Goal: Task Accomplishment & Management: Complete application form

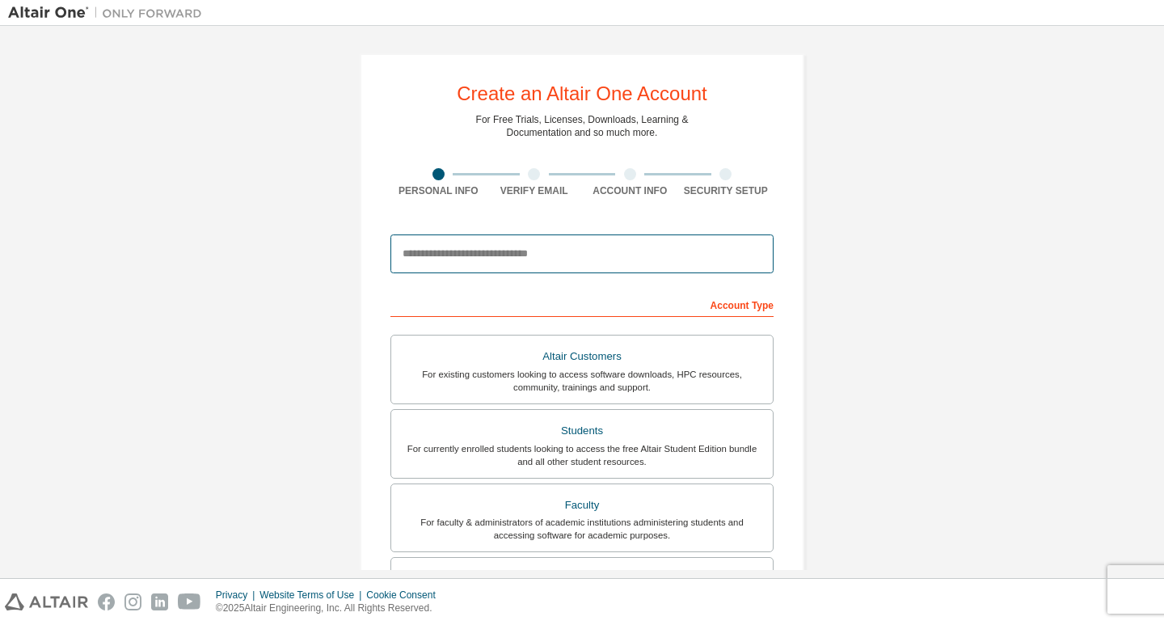
click at [525, 250] on input "email" at bounding box center [581, 253] width 383 height 39
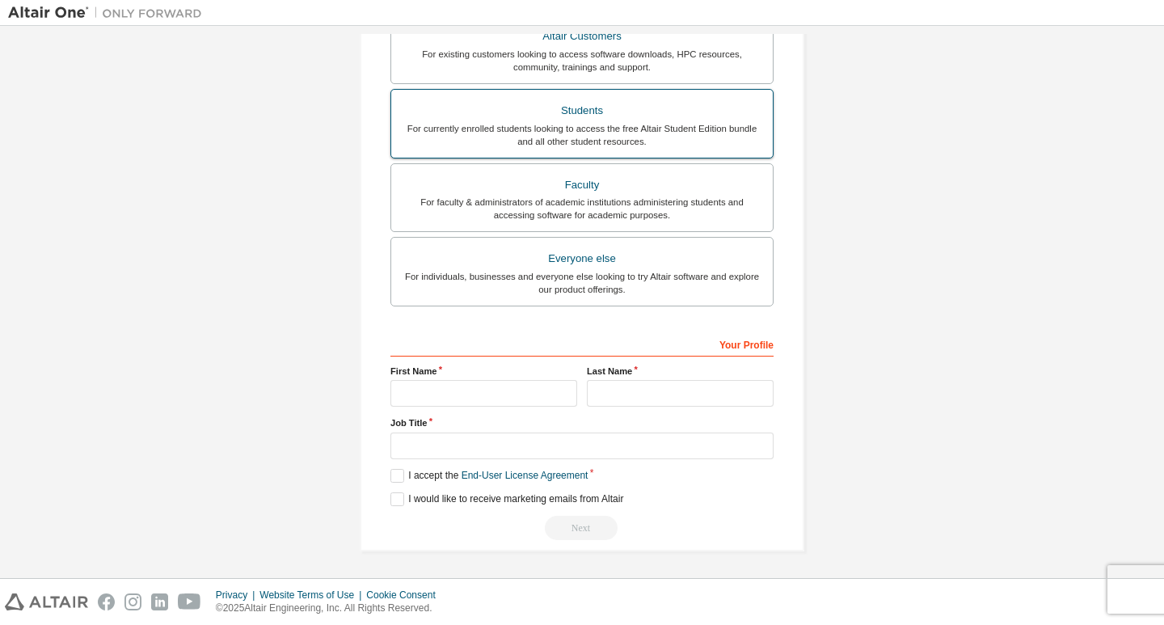
scroll to position [372, 0]
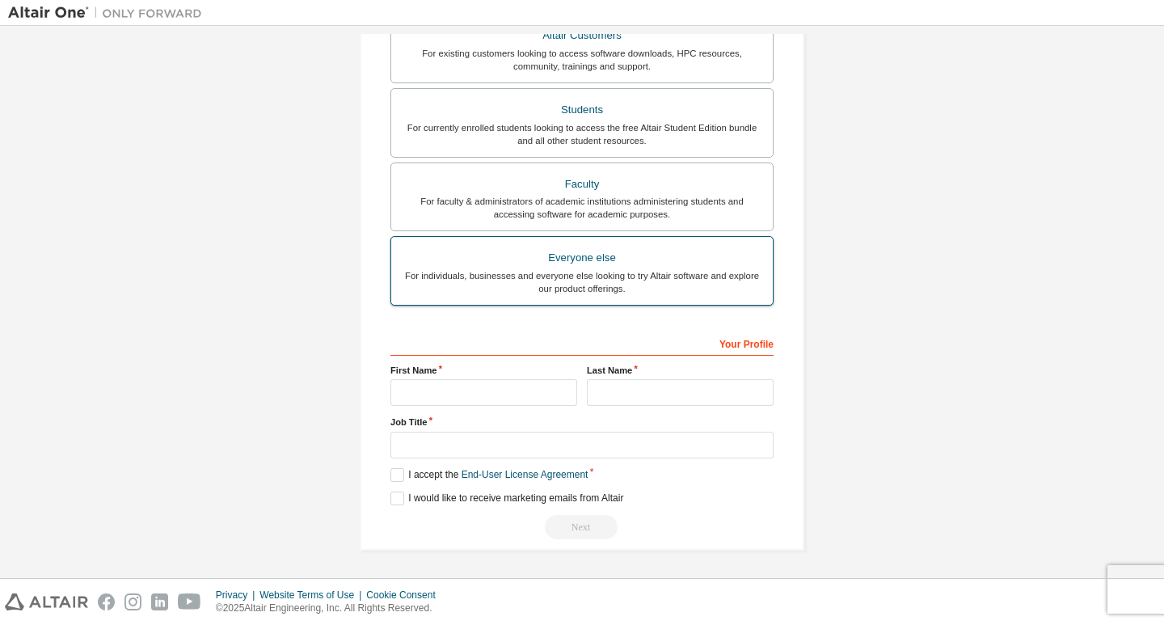
type input "**********"
click at [587, 254] on div "Everyone else" at bounding box center [582, 257] width 362 height 23
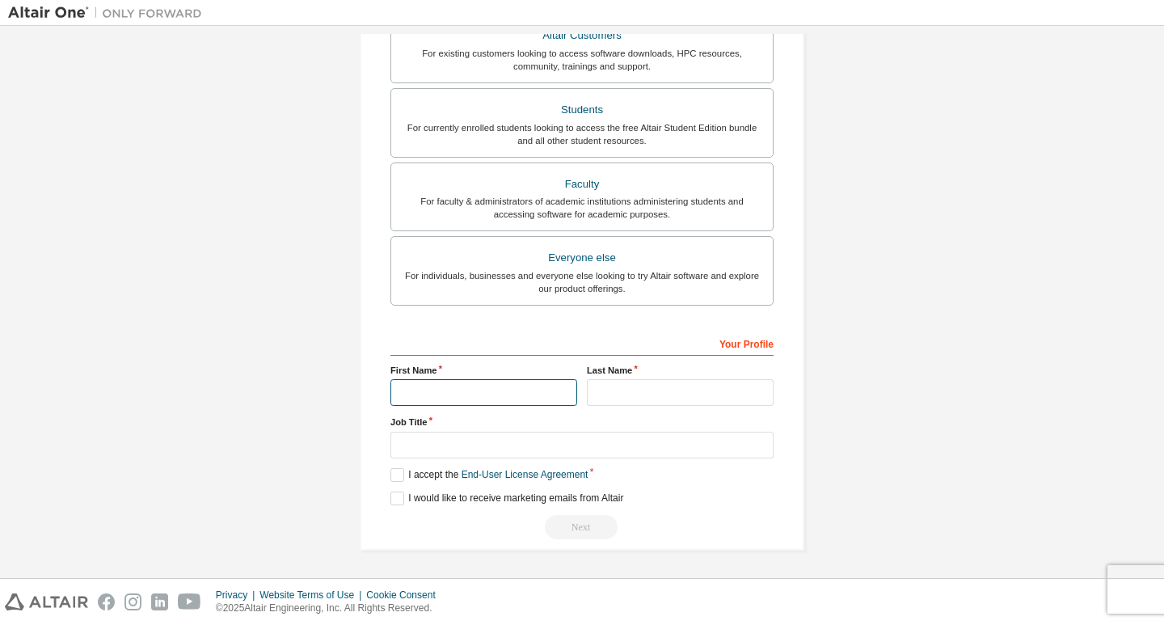
click at [452, 388] on input "text" at bounding box center [483, 392] width 187 height 27
type input "******"
click at [700, 395] on input "text" at bounding box center [680, 392] width 187 height 27
type input "**********"
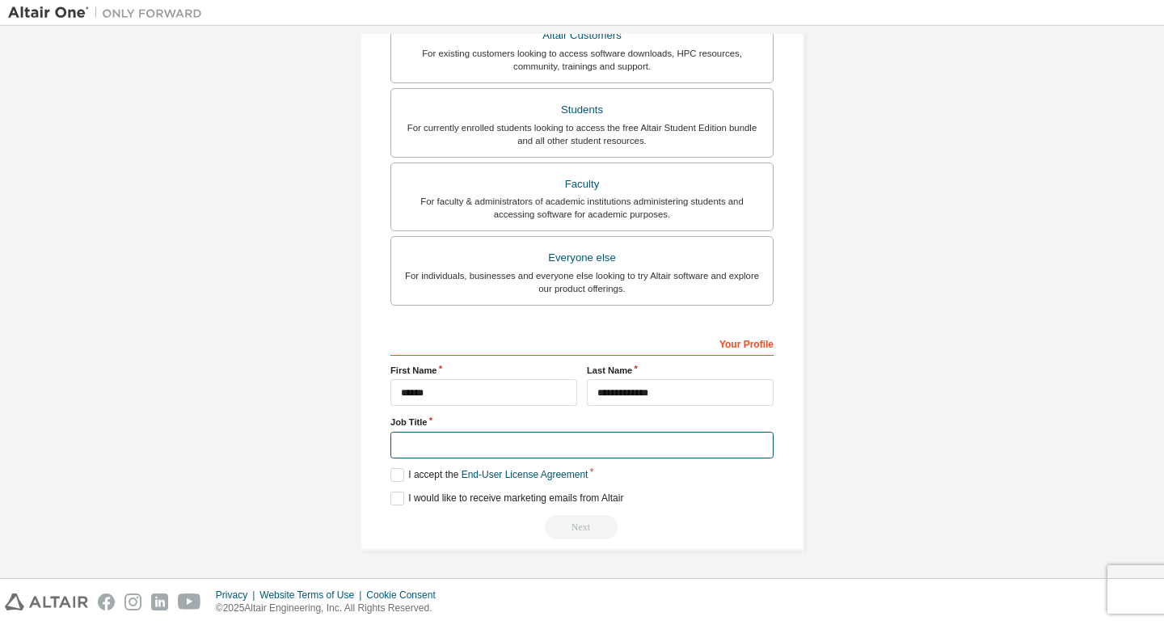
click at [478, 436] on input "text" at bounding box center [581, 445] width 383 height 27
type input "*******"
click at [407, 473] on label "I accept the End-User License Agreement" at bounding box center [488, 475] width 197 height 14
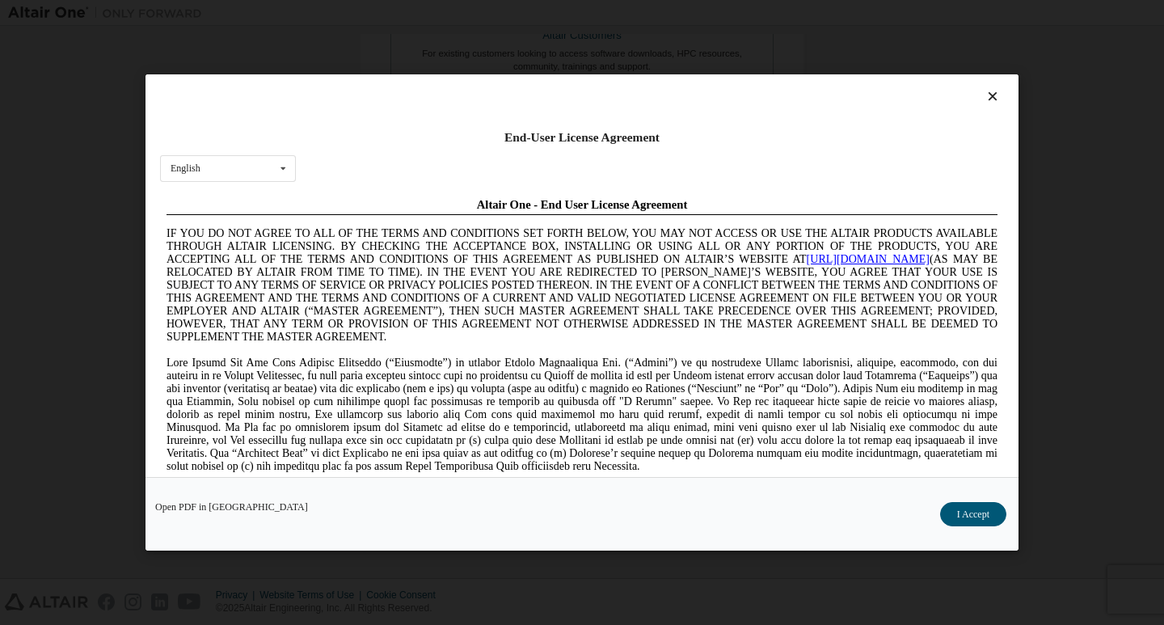
scroll to position [0, 0]
click at [978, 511] on button "I Accept" at bounding box center [973, 514] width 66 height 24
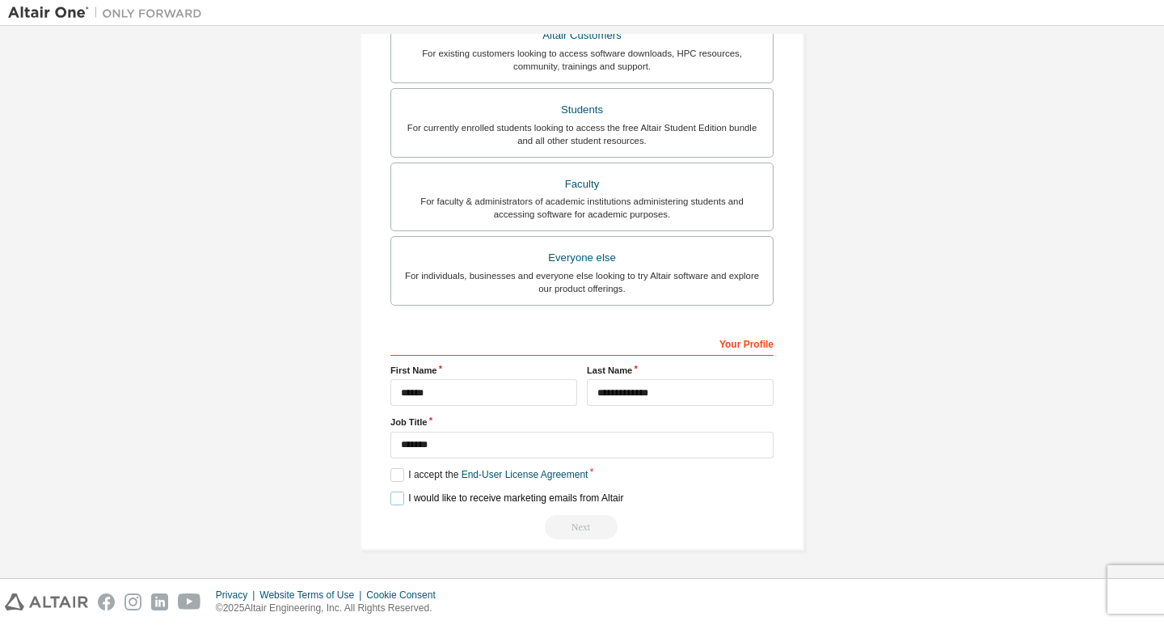
click at [396, 502] on label "I would like to receive marketing emails from Altair" at bounding box center [506, 498] width 233 height 14
click at [569, 528] on div "Next" at bounding box center [581, 527] width 383 height 24
click at [572, 527] on div "Next" at bounding box center [581, 527] width 383 height 24
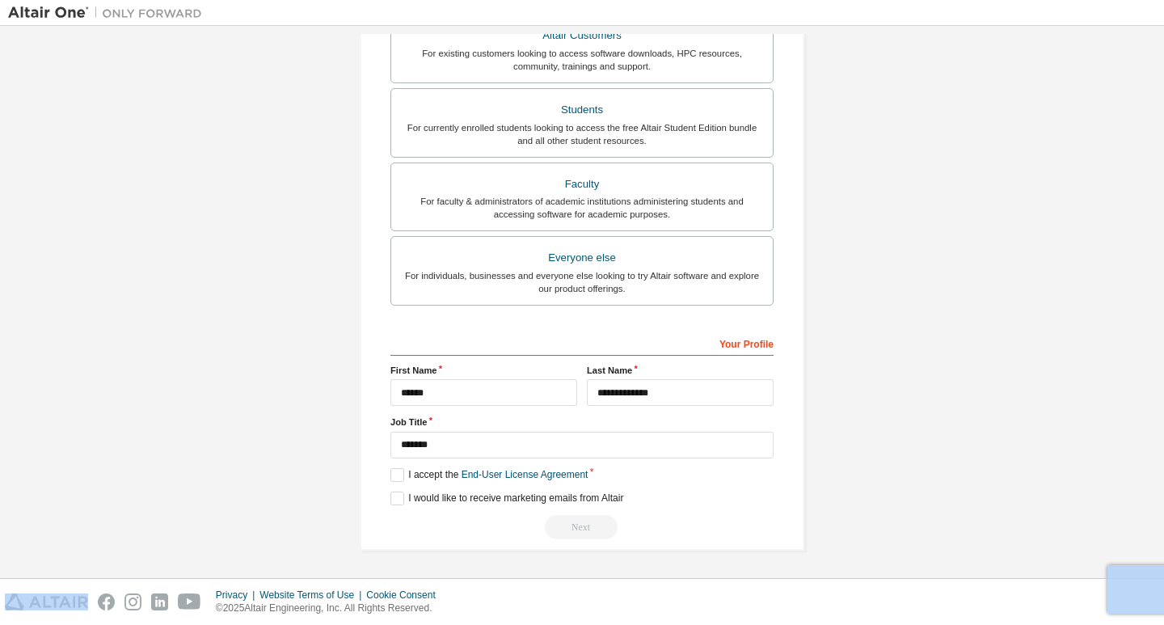
click at [572, 527] on div "Next" at bounding box center [581, 527] width 383 height 24
click at [572, 526] on div "Next" at bounding box center [581, 527] width 383 height 24
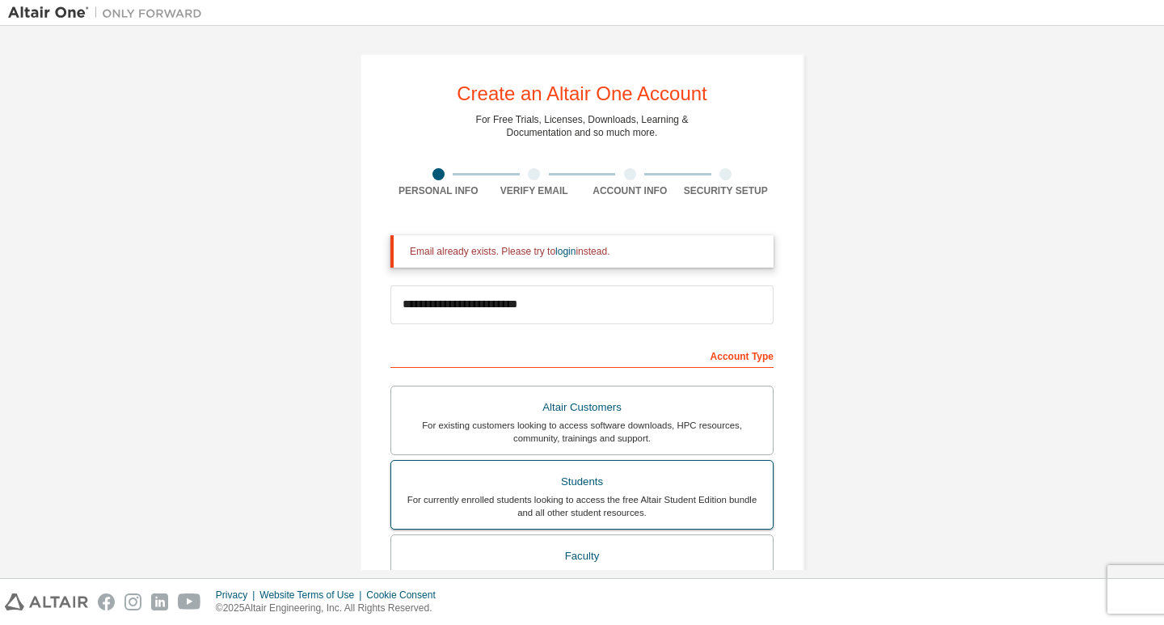
click at [415, 482] on div "Students" at bounding box center [582, 481] width 362 height 23
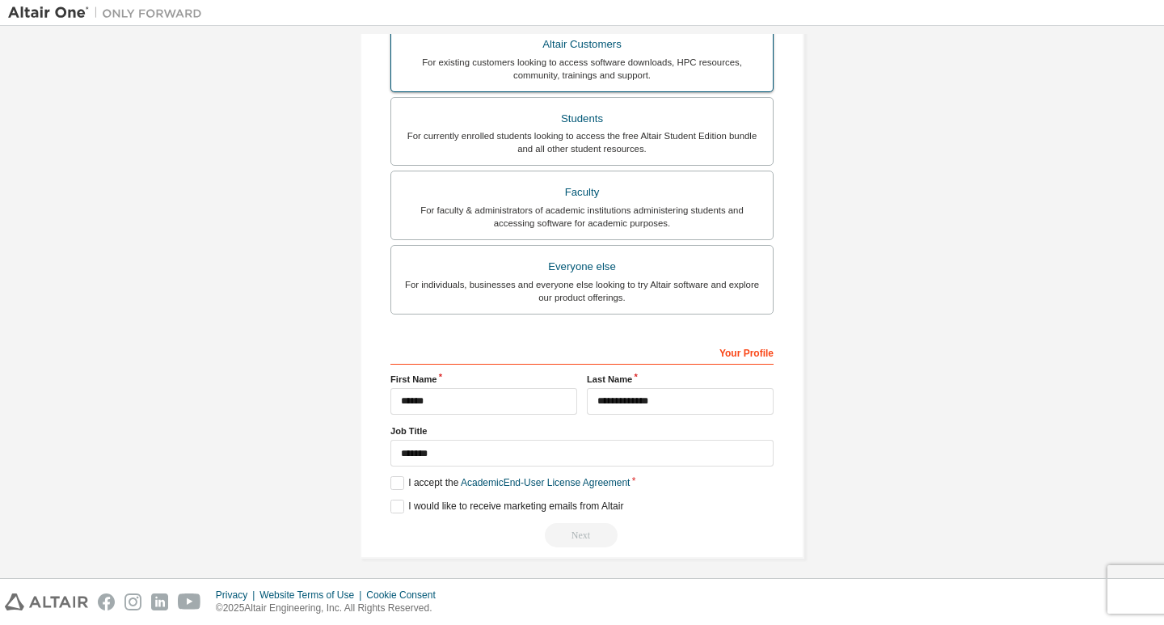
scroll to position [413, 0]
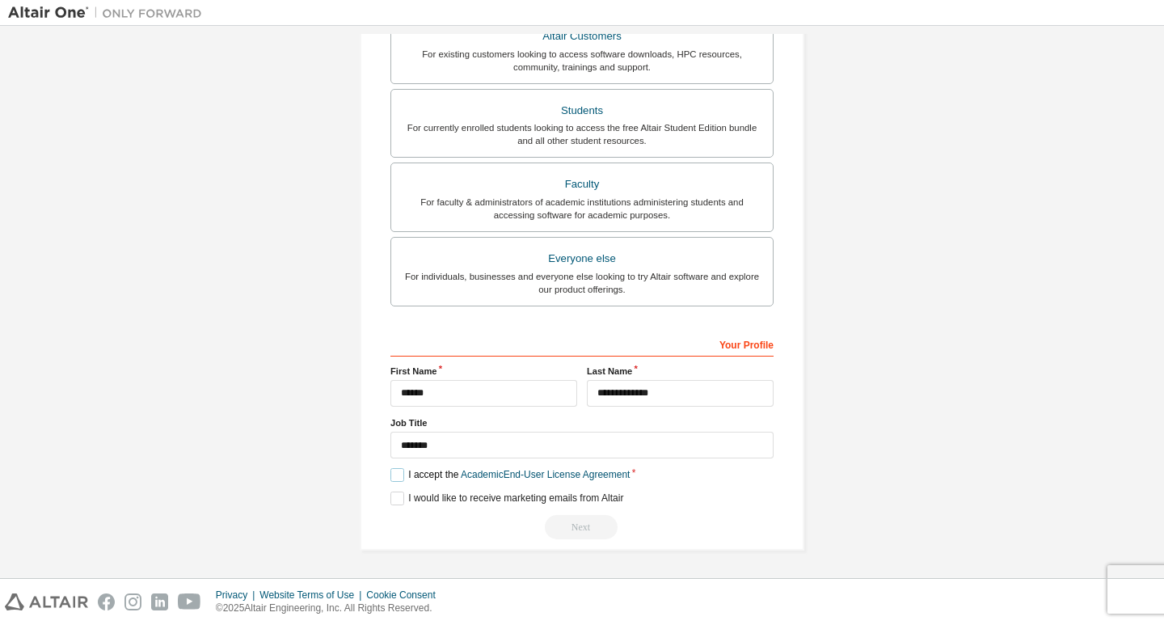
click at [394, 477] on label "I accept the Academic End-User License Agreement" at bounding box center [509, 475] width 239 height 14
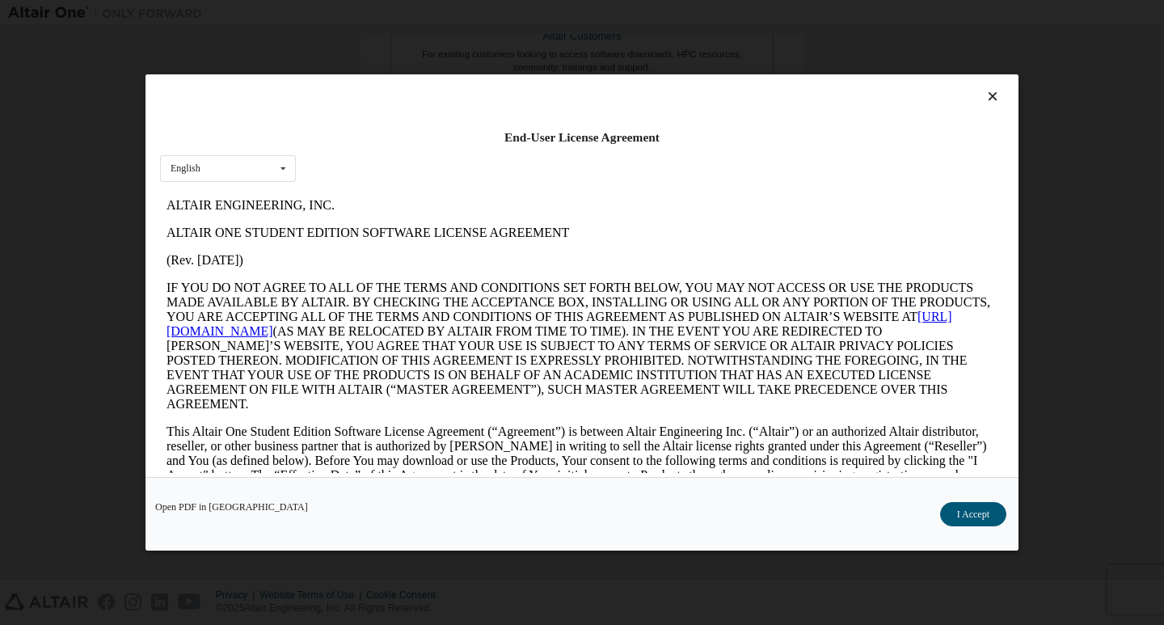
scroll to position [0, 0]
click at [987, 526] on button "I Accept" at bounding box center [973, 514] width 66 height 24
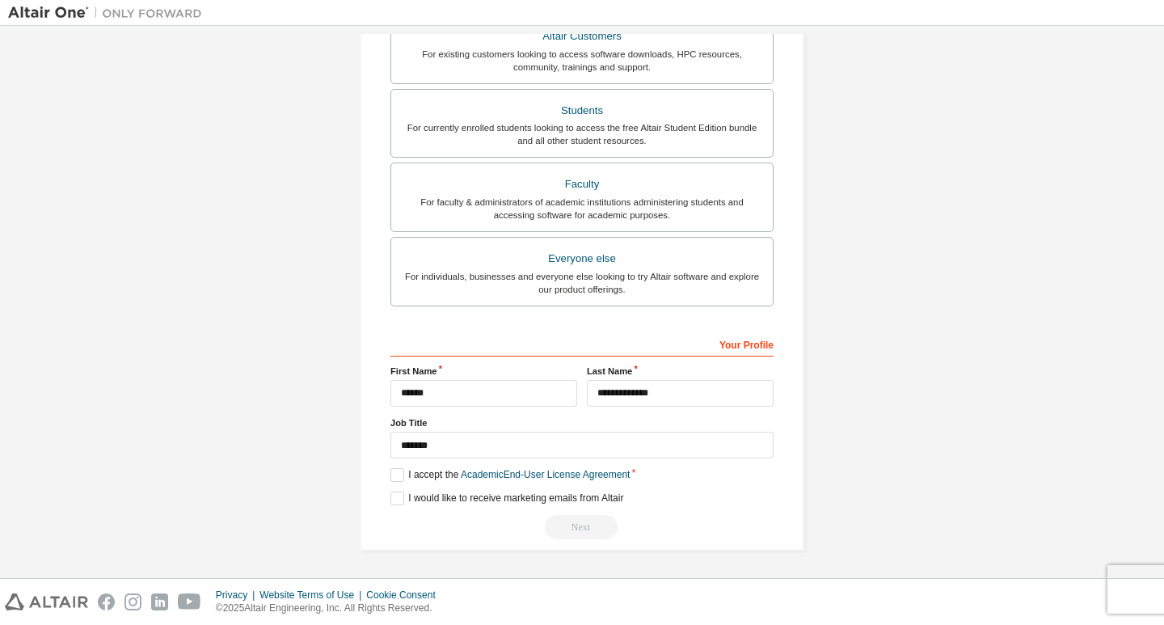
click at [569, 526] on div "Next" at bounding box center [581, 527] width 383 height 24
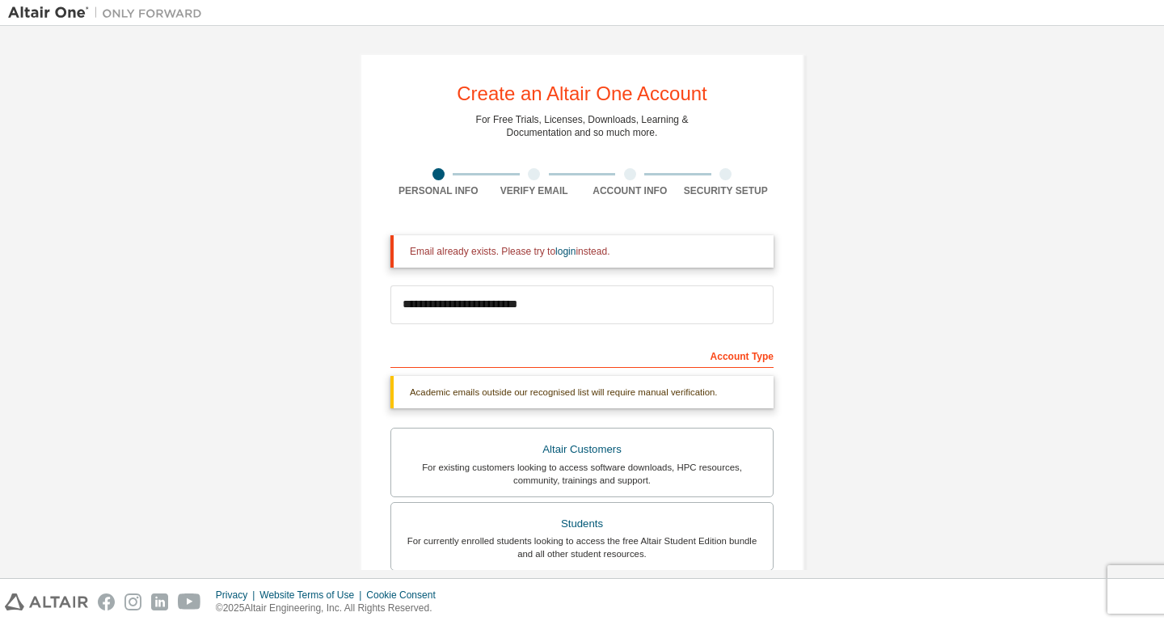
scroll to position [413, 0]
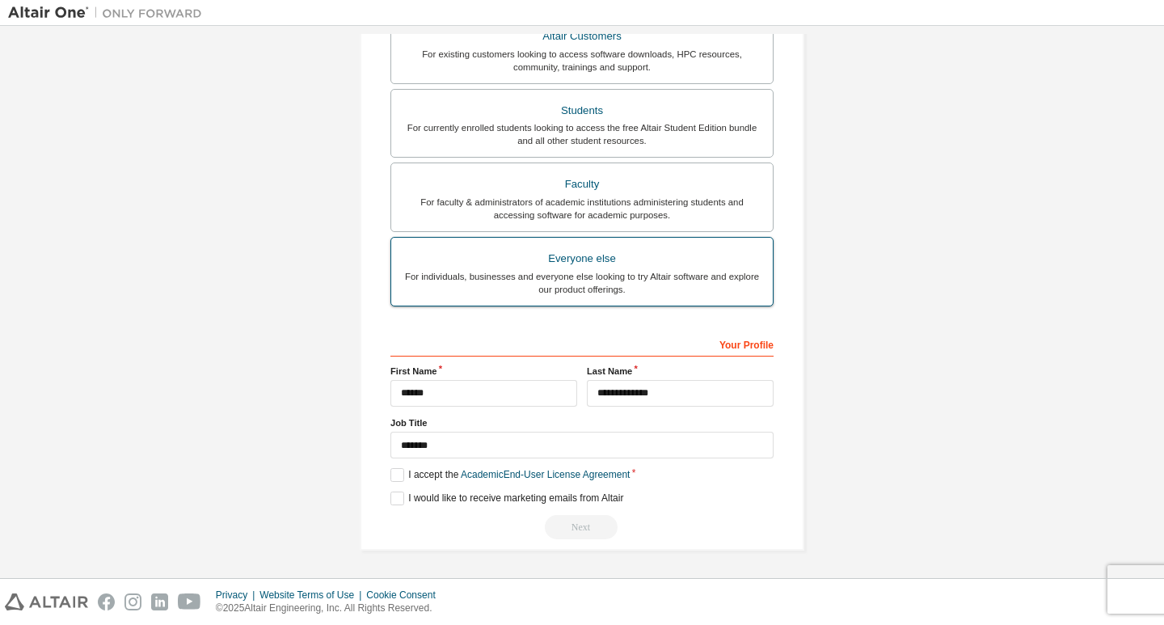
click at [579, 267] on div "Everyone else" at bounding box center [582, 258] width 362 height 23
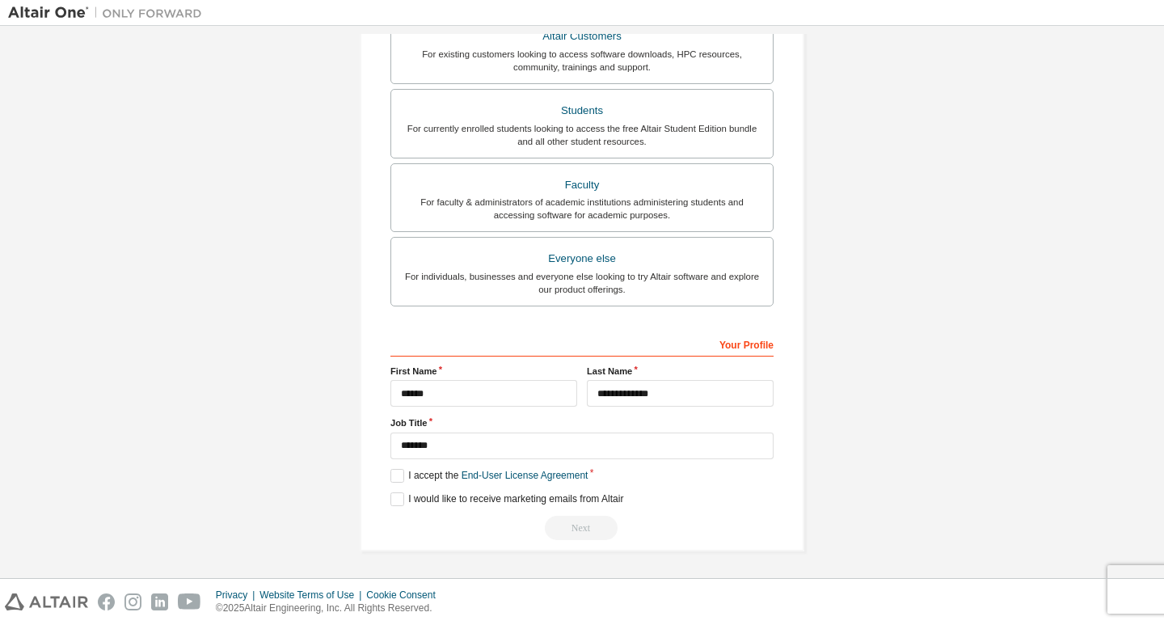
click at [392, 483] on div "**********" at bounding box center [581, 435] width 383 height 209
click at [394, 478] on label "I accept the End-User License Agreement" at bounding box center [488, 476] width 197 height 14
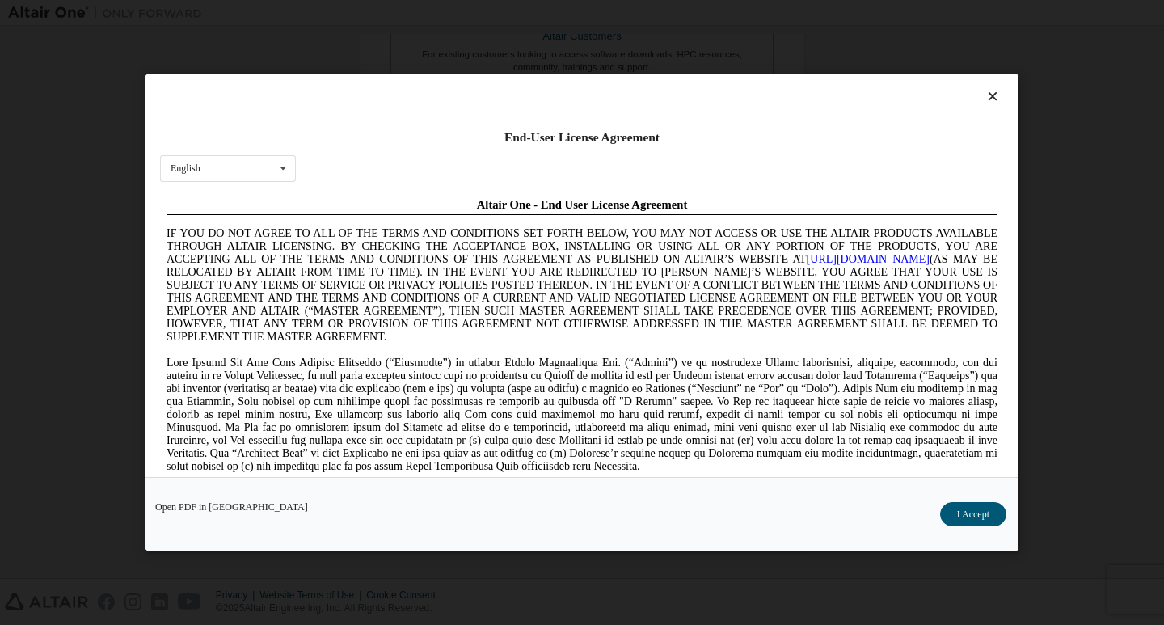
scroll to position [0, 0]
click at [973, 522] on button "I Accept" at bounding box center [973, 514] width 66 height 24
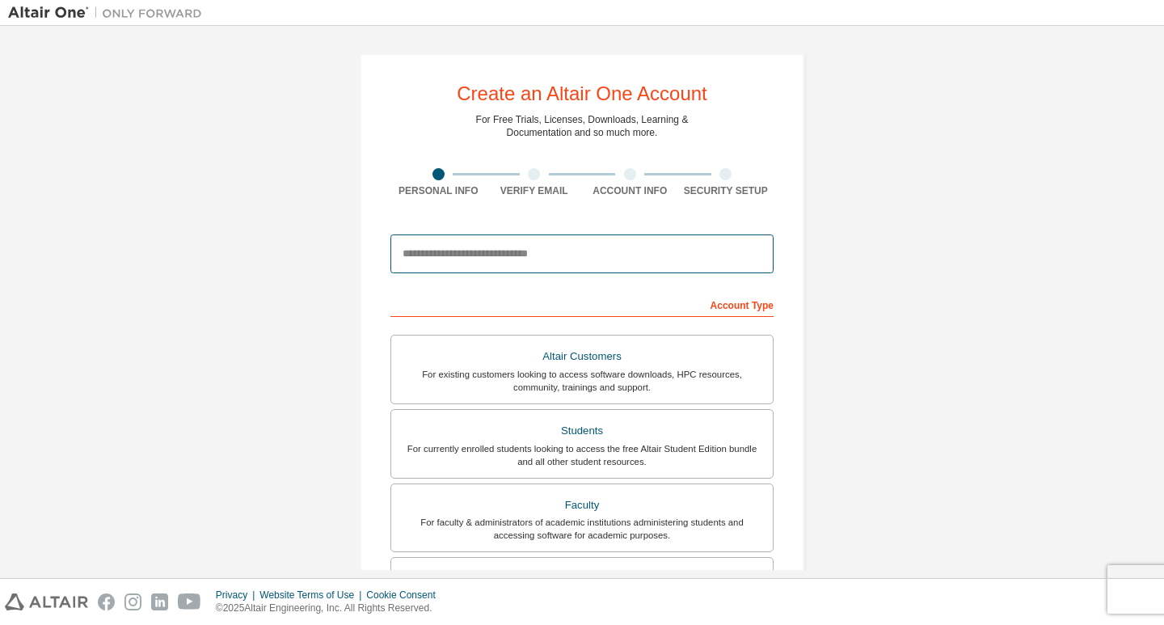
click at [668, 255] on input "email" at bounding box center [581, 253] width 383 height 39
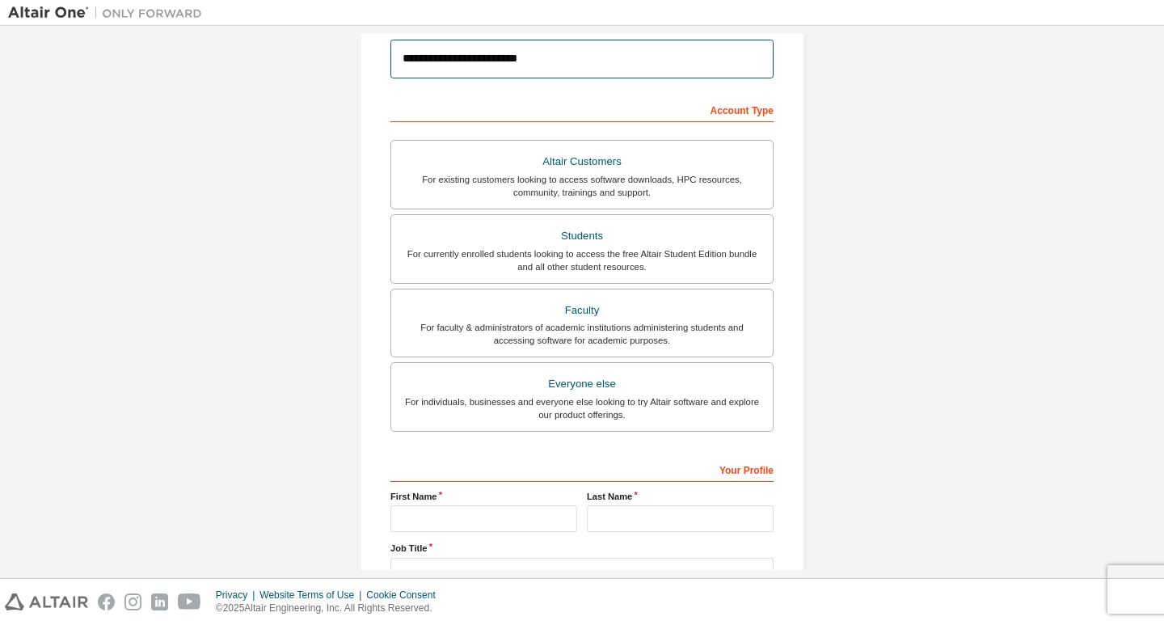
scroll to position [272, 0]
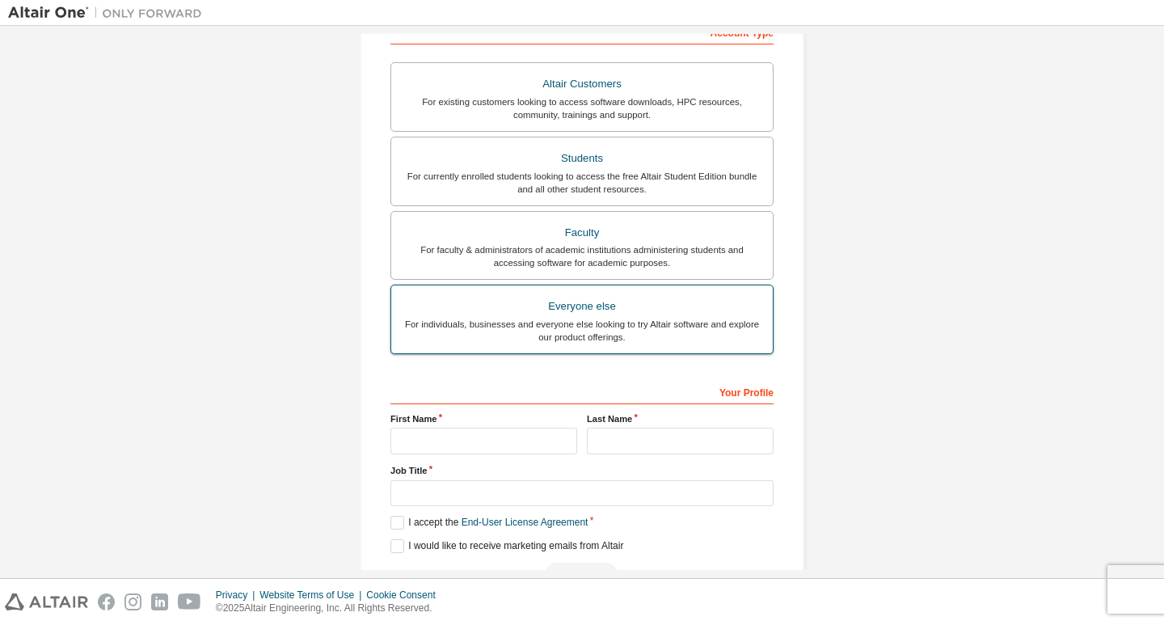
type input "**********"
click at [583, 294] on label "Everyone else For individuals, businesses and everyone else looking to try Alta…" at bounding box center [581, 319] width 383 height 70
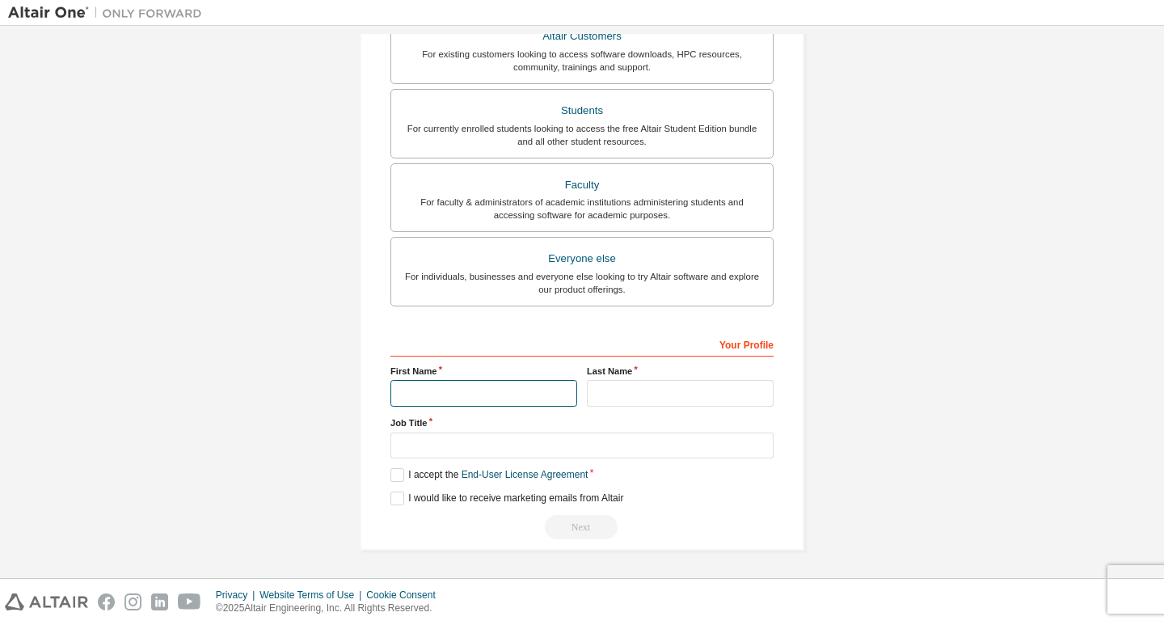
click at [490, 384] on input "text" at bounding box center [483, 393] width 187 height 27
type input "******"
click at [613, 402] on input "text" at bounding box center [680, 393] width 187 height 27
type input "**********"
click at [393, 473] on label "I accept the End-User License Agreement" at bounding box center [488, 475] width 197 height 14
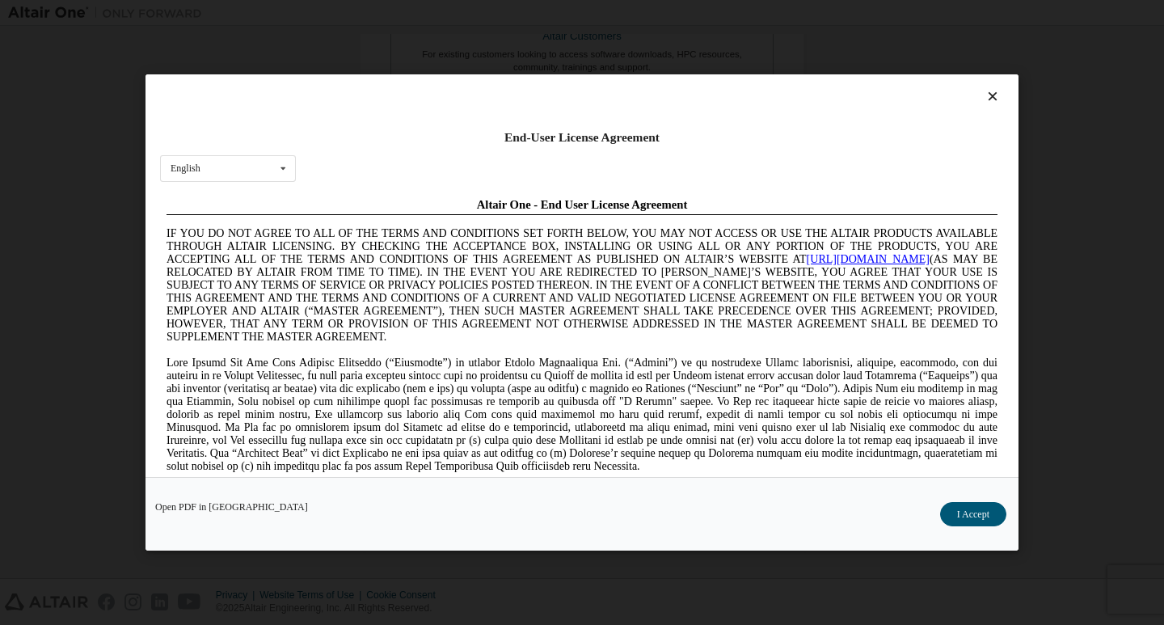
scroll to position [0, 0]
click at [974, 507] on button "I Accept" at bounding box center [973, 514] width 66 height 24
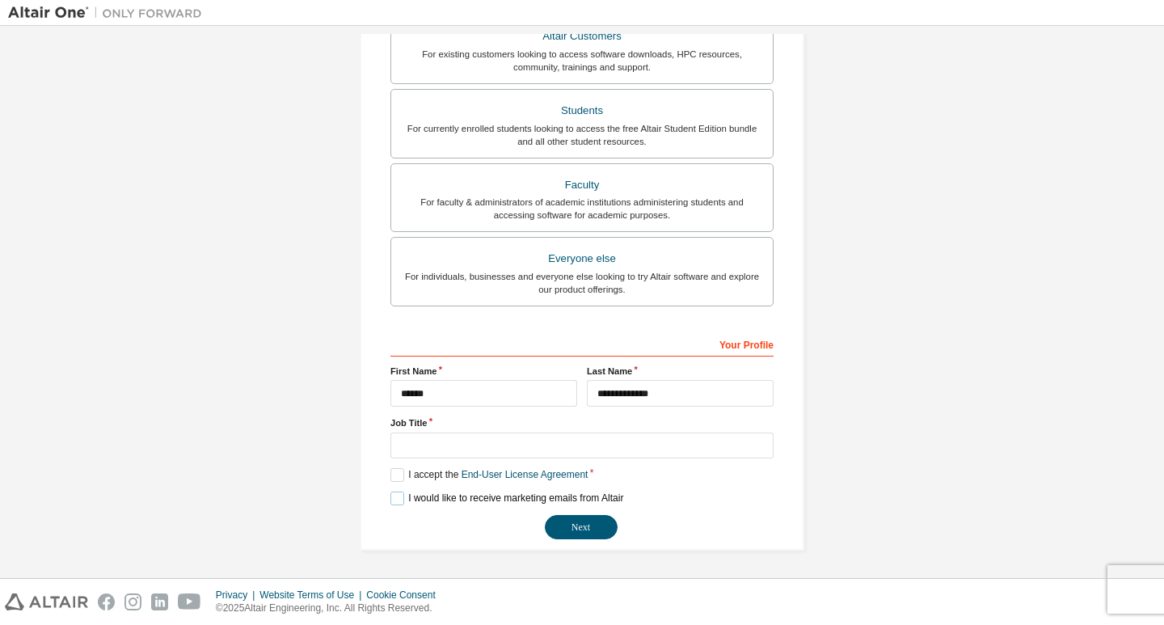
click at [399, 493] on label "I would like to receive marketing emails from Altair" at bounding box center [506, 498] width 233 height 14
click at [421, 436] on input "text" at bounding box center [581, 445] width 383 height 27
type input "*******"
click at [581, 532] on button "Next" at bounding box center [581, 527] width 73 height 24
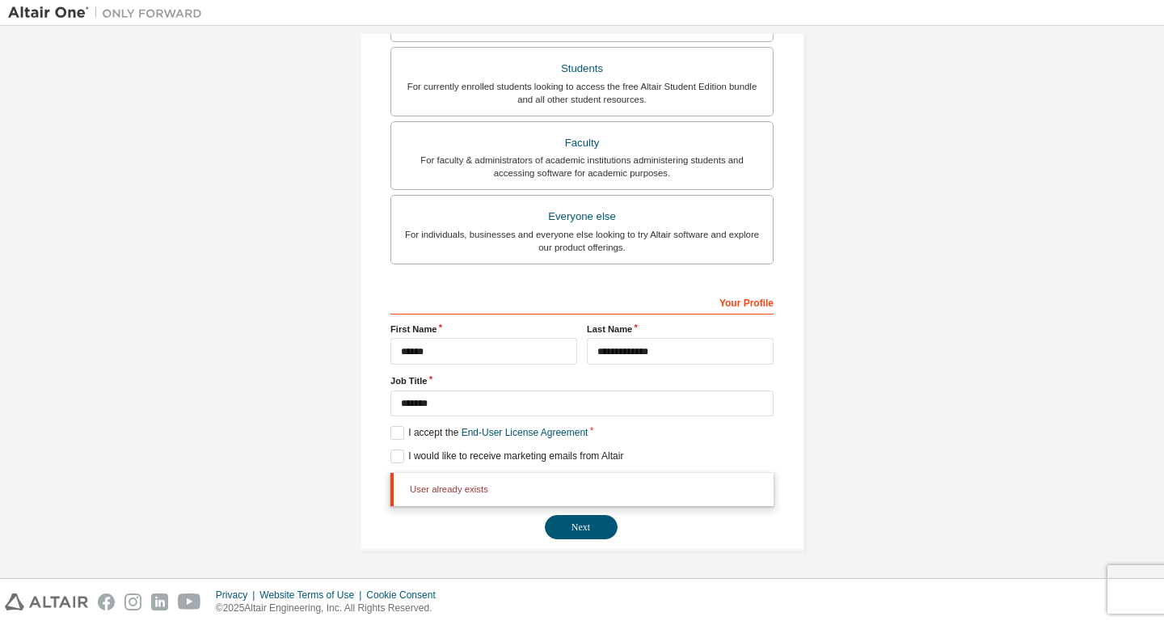
click at [563, 520] on button "Next" at bounding box center [581, 527] width 73 height 24
click at [562, 521] on button "Next" at bounding box center [581, 527] width 73 height 24
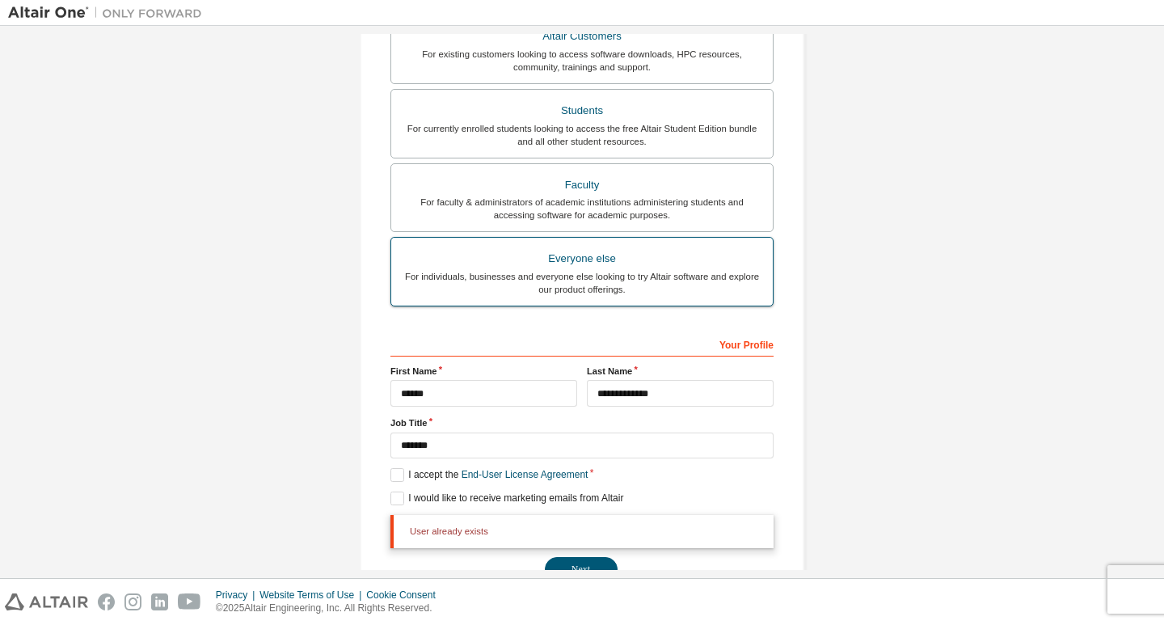
click at [560, 276] on div "For individuals, businesses and everyone else looking to try Altair software an…" at bounding box center [582, 283] width 362 height 26
click at [586, 267] on div "Everyone else" at bounding box center [582, 258] width 362 height 23
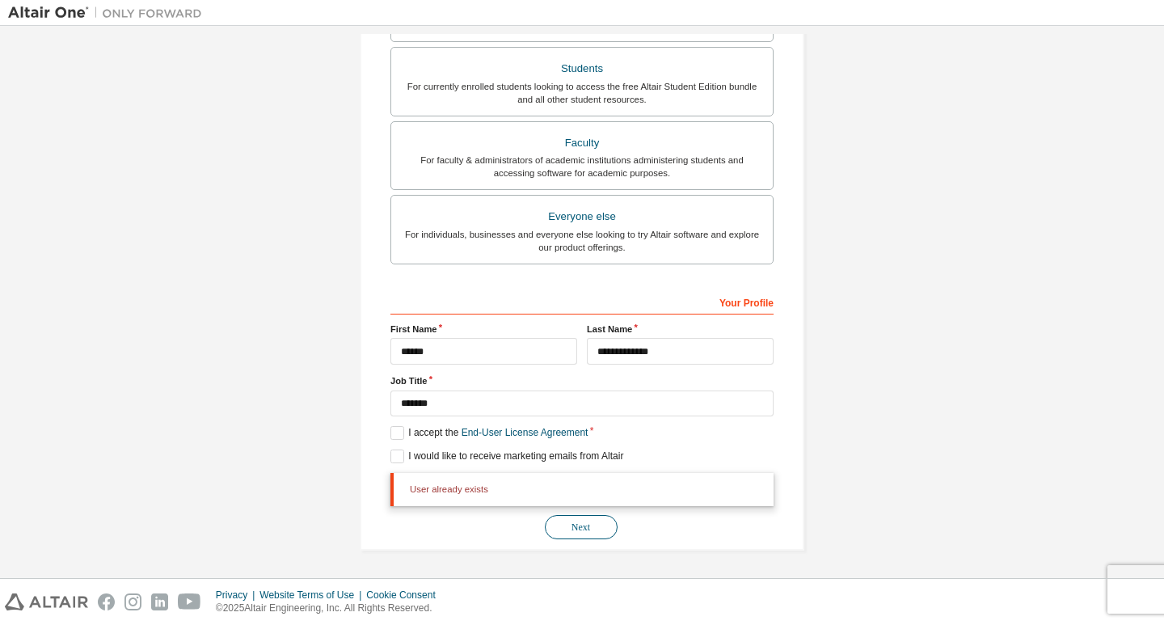
click at [572, 527] on button "Next" at bounding box center [581, 527] width 73 height 24
click at [570, 531] on button "Next" at bounding box center [581, 527] width 73 height 24
click at [570, 531] on div "User already exists Next" at bounding box center [581, 506] width 383 height 66
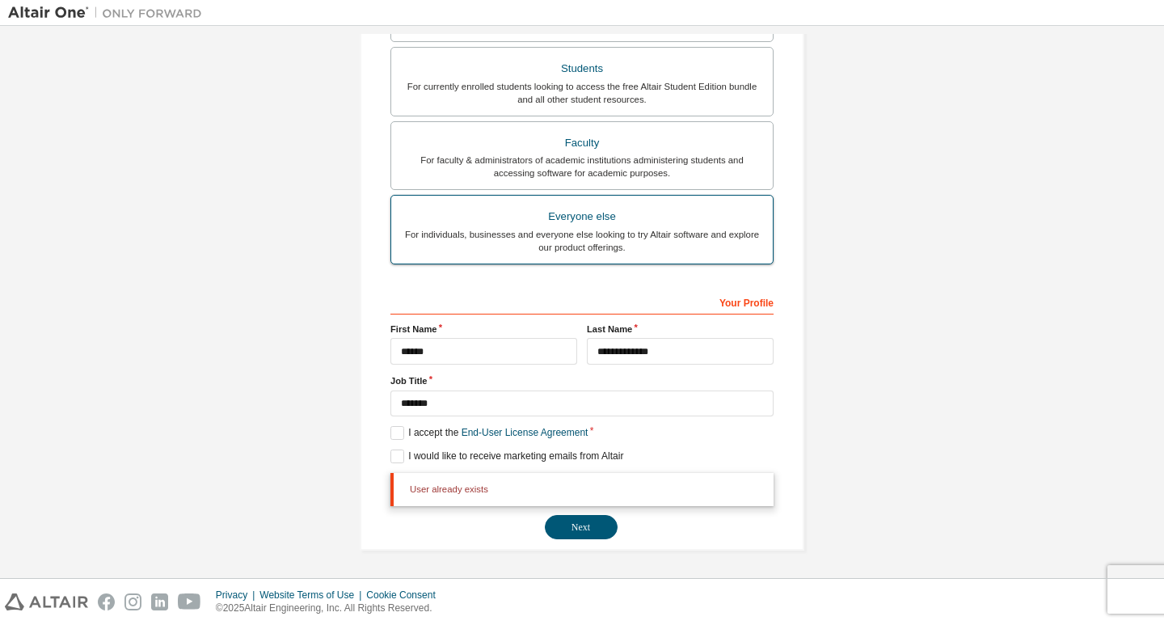
click at [568, 233] on div "For individuals, businesses and everyone else looking to try Altair software an…" at bounding box center [582, 241] width 362 height 26
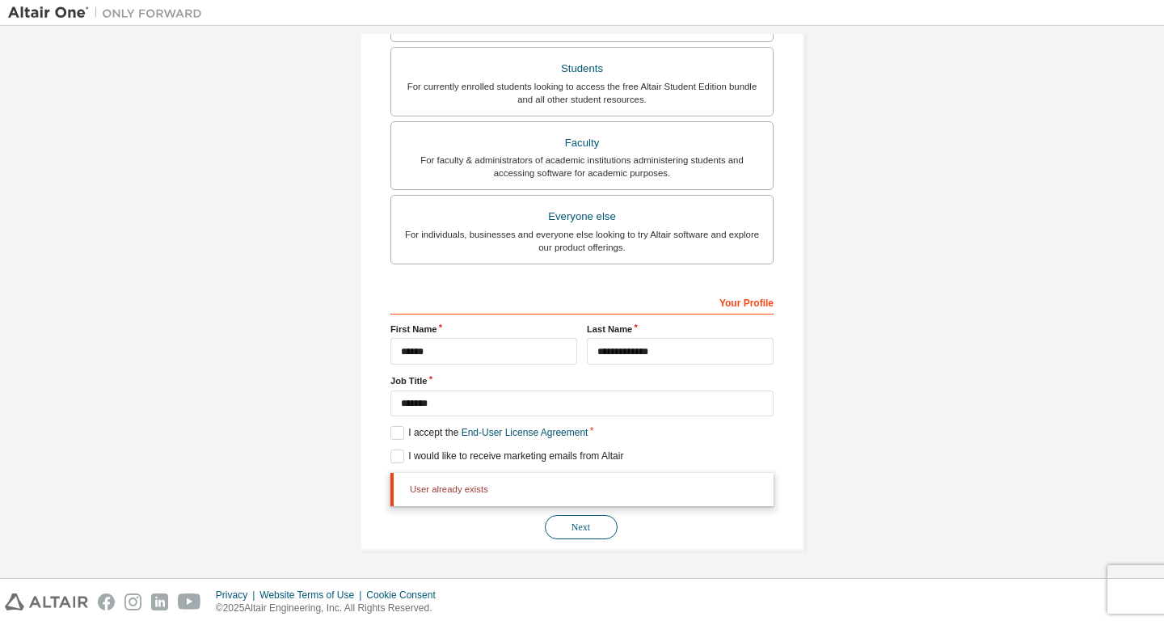
click at [579, 520] on button "Next" at bounding box center [581, 527] width 73 height 24
